Goal: Task Accomplishment & Management: Use online tool/utility

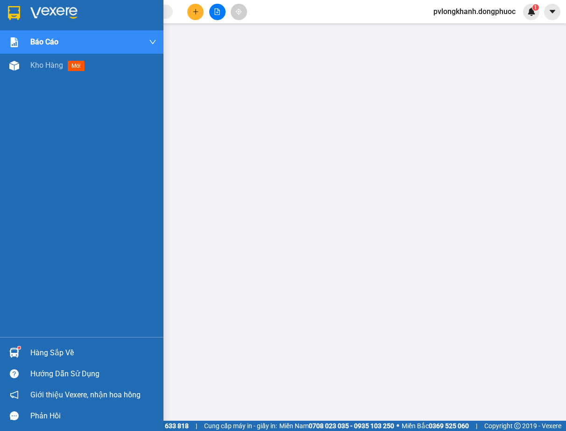
click at [35, 349] on div "Hàng sắp về" at bounding box center [93, 353] width 126 height 14
click at [27, 65] on div "Kho hàng mới" at bounding box center [81, 65] width 163 height 23
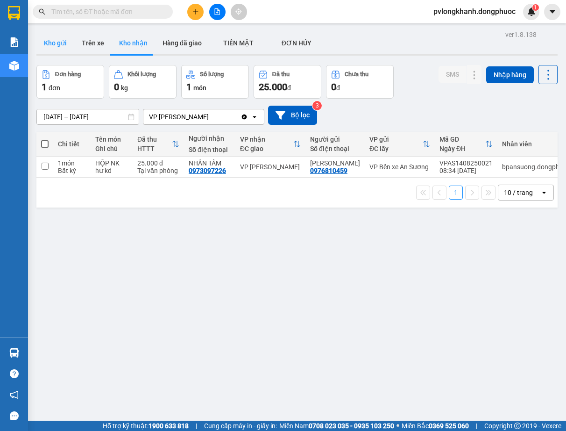
click at [56, 43] on button "Kho gửi" at bounding box center [55, 43] width 38 height 22
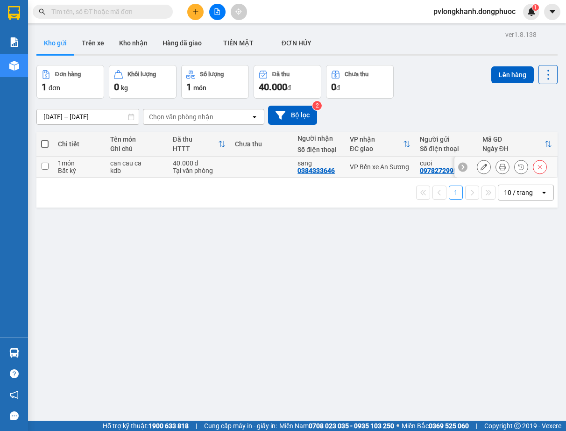
click at [78, 165] on div "1 món" at bounding box center [79, 162] width 43 height 7
click at [71, 167] on div "Bất kỳ" at bounding box center [79, 170] width 43 height 7
checkbox input "true"
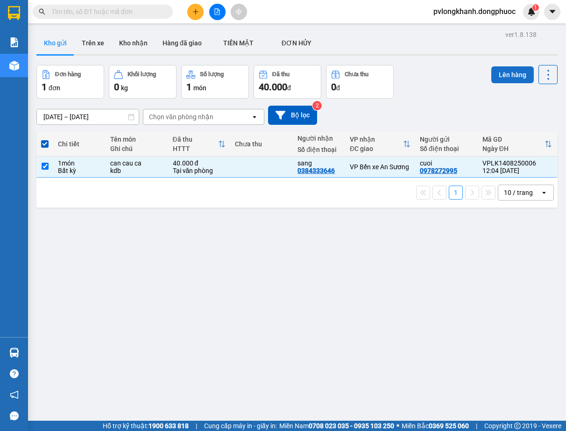
click at [511, 73] on button "Lên hàng" at bounding box center [512, 74] width 43 height 17
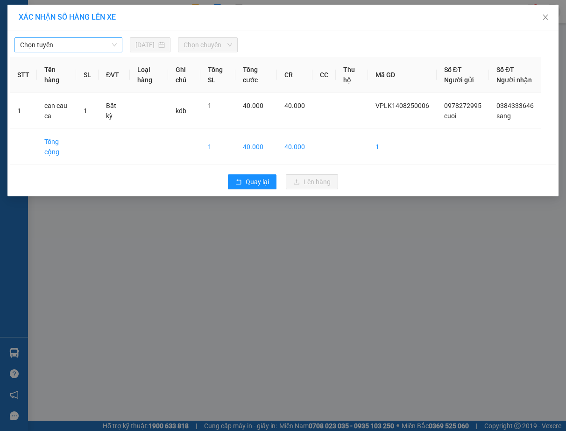
click at [101, 47] on span "Chọn tuyến" at bounding box center [68, 45] width 97 height 14
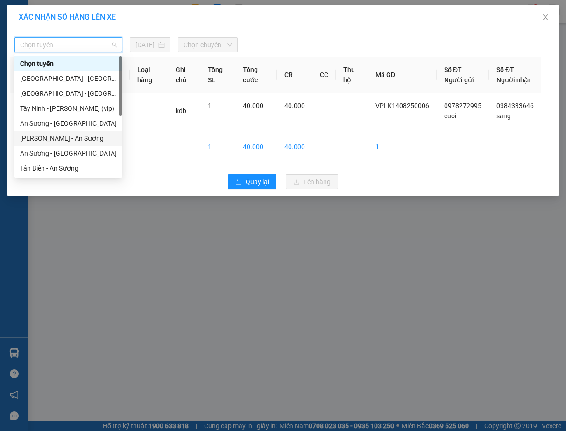
click at [72, 136] on div "[PERSON_NAME] - An Sương" at bounding box center [68, 138] width 97 height 10
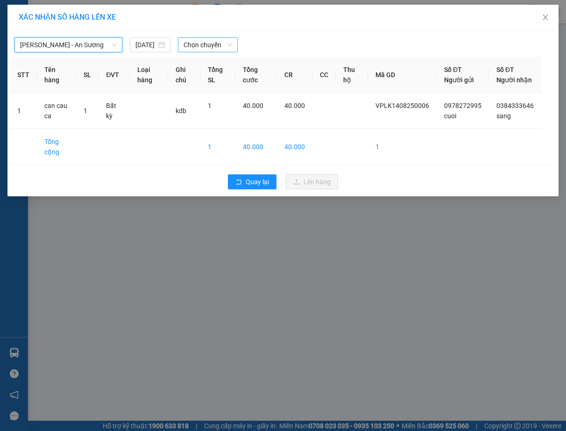
click at [204, 41] on span "Chọn chuyến" at bounding box center [208, 45] width 49 height 14
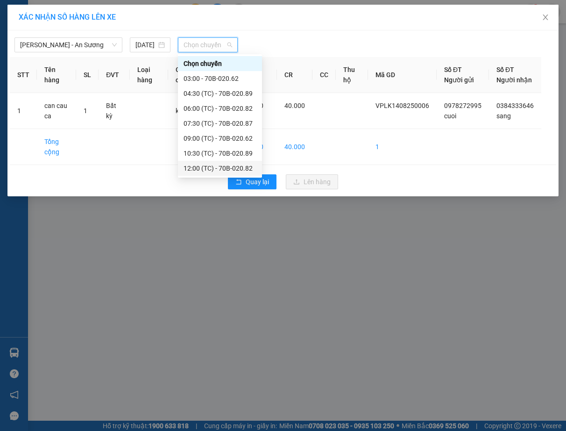
scroll to position [45, 0]
click at [234, 119] on div "12:00 (TC) - 70B-020.82" at bounding box center [220, 123] width 73 height 10
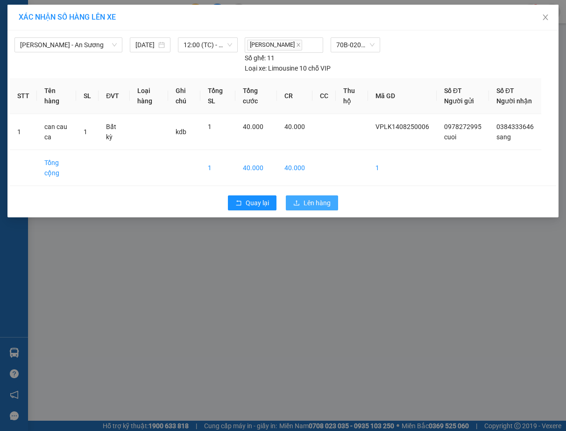
click at [318, 208] on span "Lên hàng" at bounding box center [317, 203] width 27 height 10
